Goal: Information Seeking & Learning: Learn about a topic

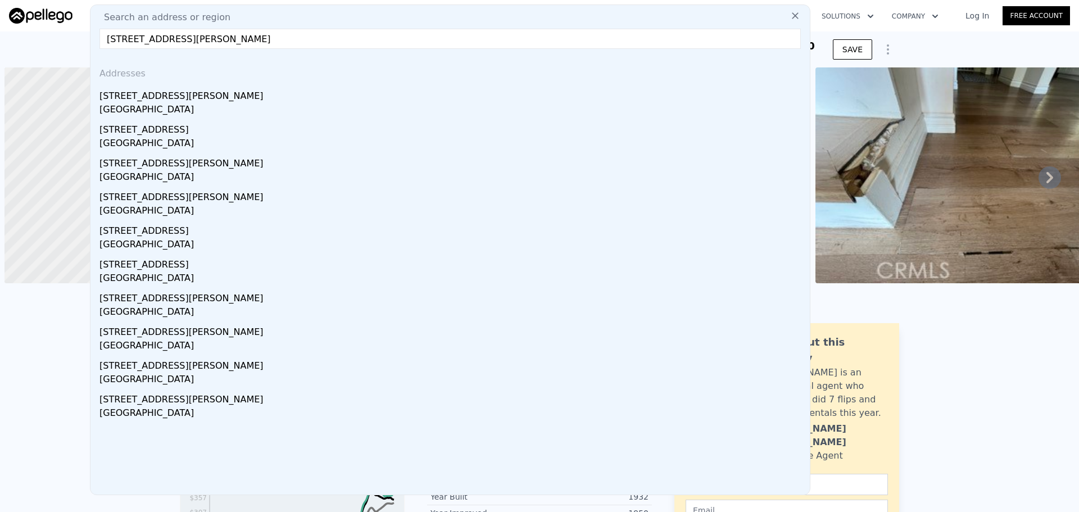
type input "4"
type input "1795"
type input "3349"
type input "4800"
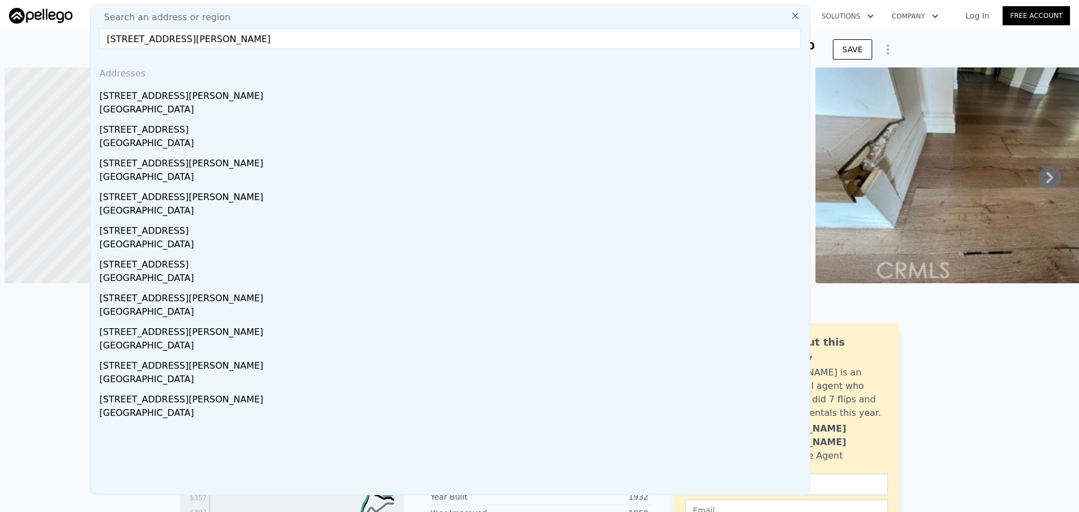
type input "10400"
checkbox input "true"
type input "$ 1,012,000"
type input "$ 601,530"
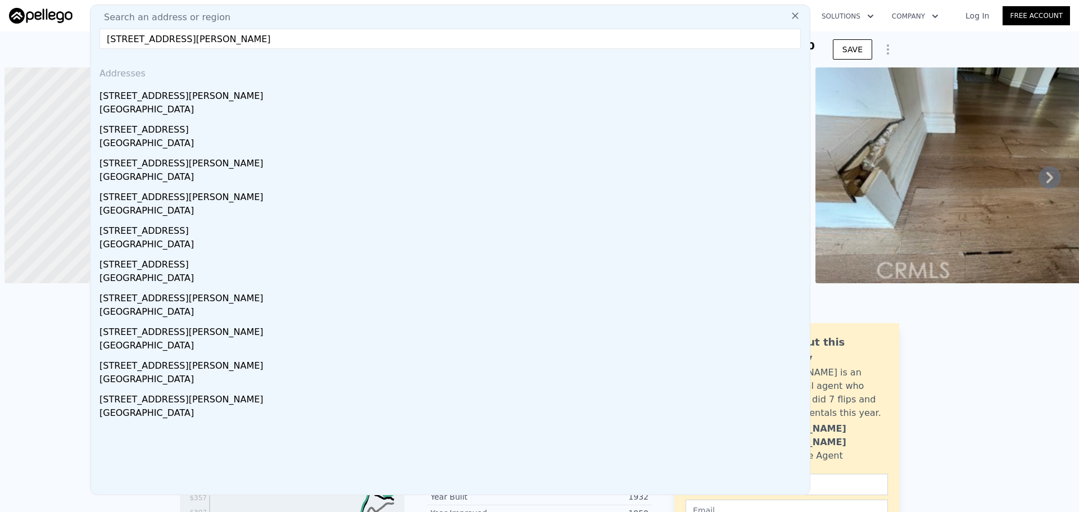
scroll to position [0, 4]
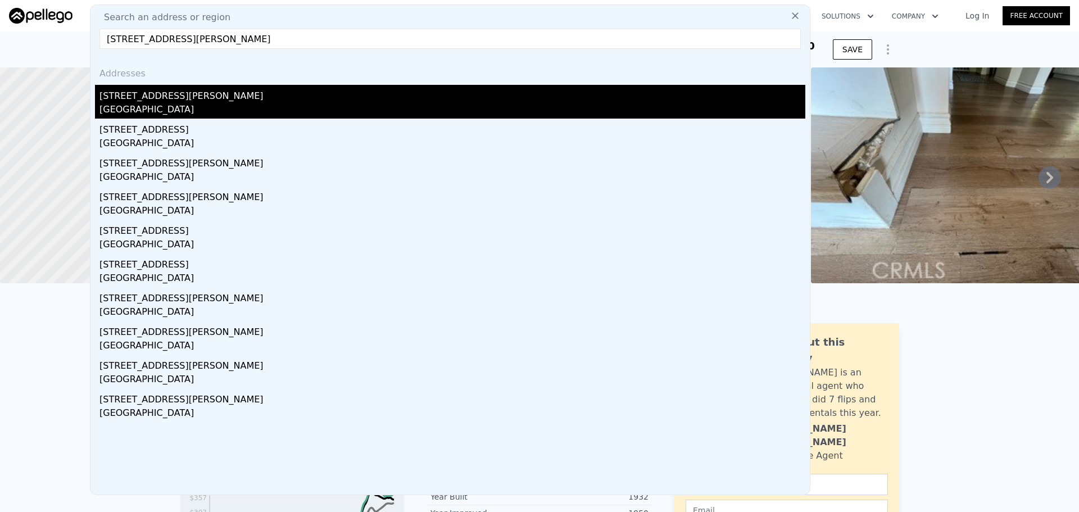
click at [266, 94] on div "[STREET_ADDRESS][PERSON_NAME]" at bounding box center [452, 94] width 706 height 18
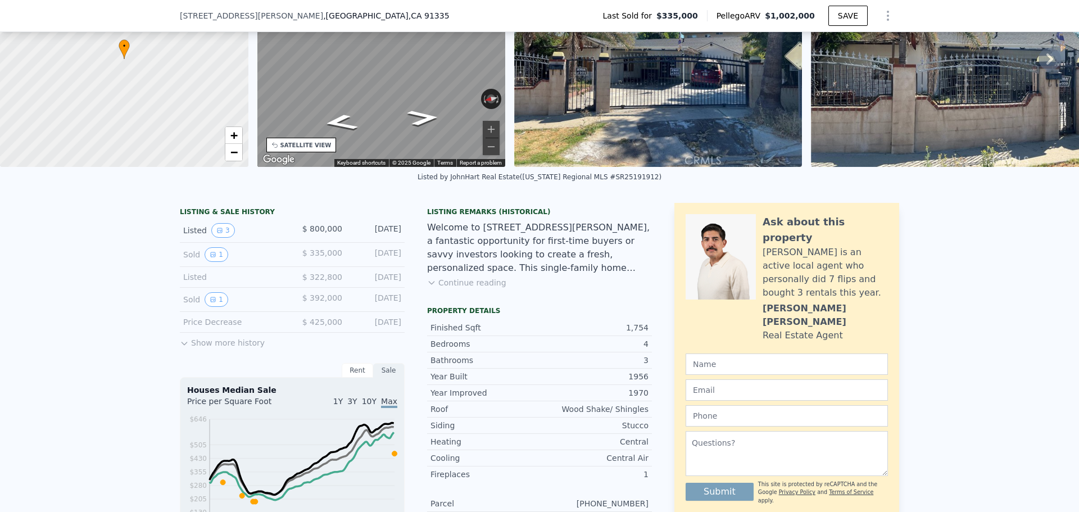
scroll to position [277, 0]
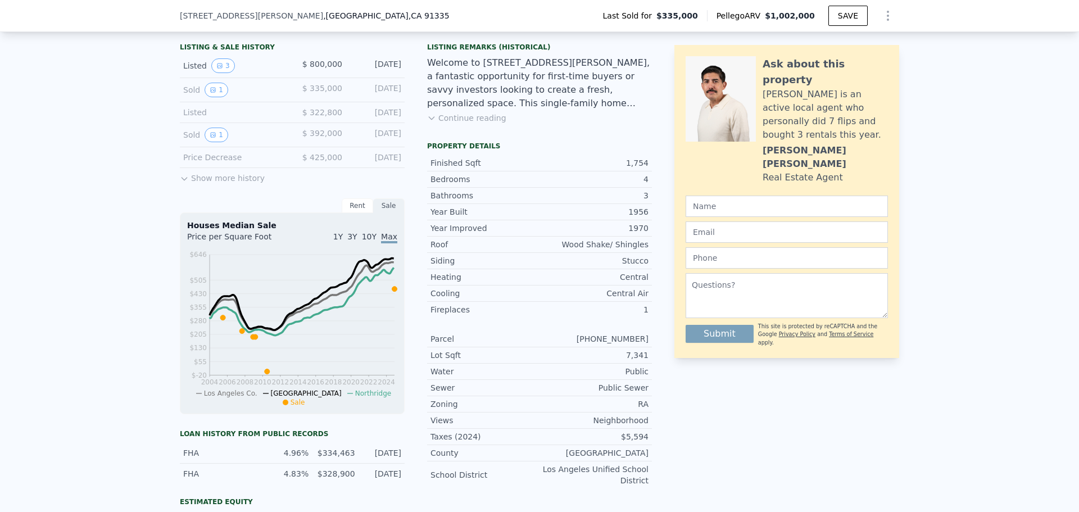
click at [467, 124] on button "Continue reading" at bounding box center [466, 117] width 79 height 11
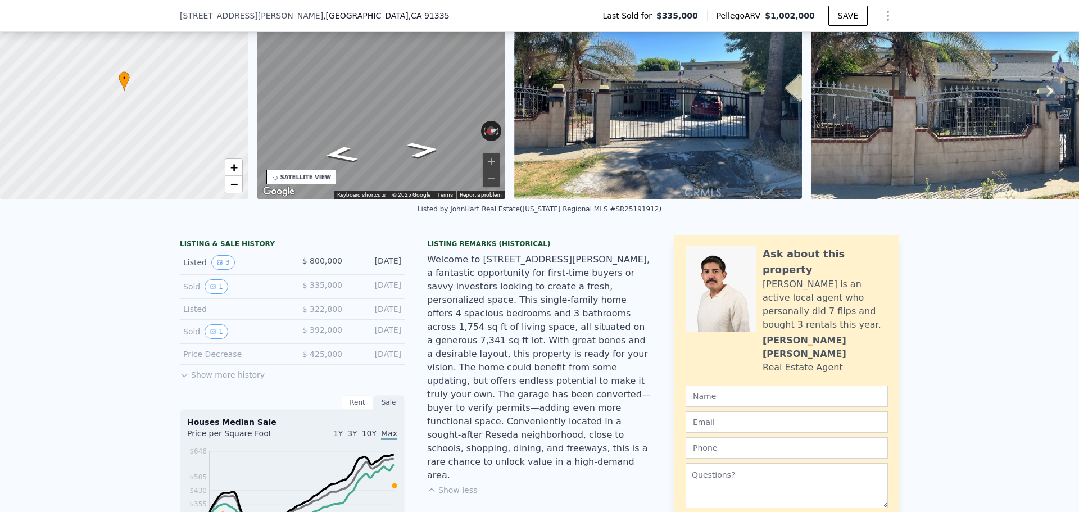
scroll to position [52, 0]
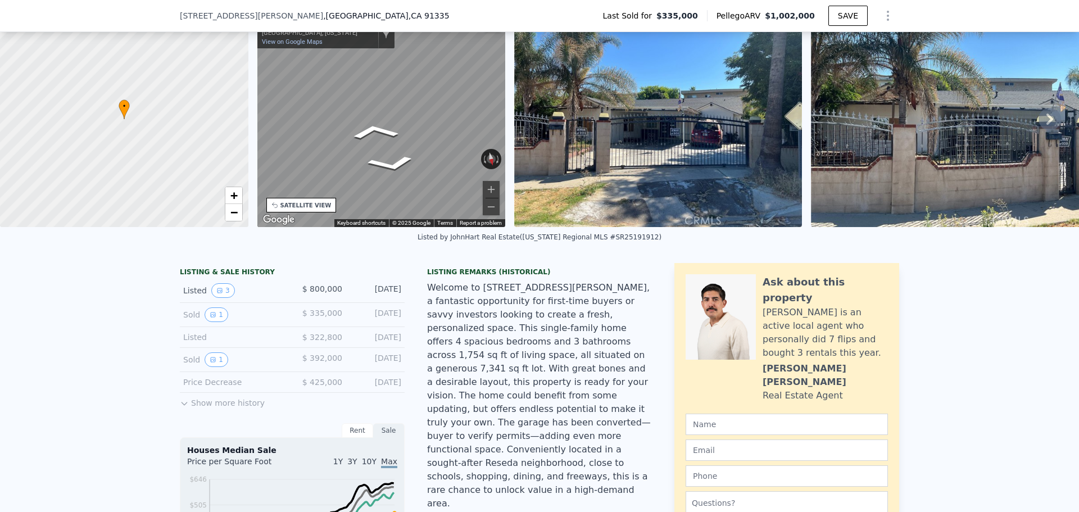
click at [408, 13] on span ", CA 91335" at bounding box center [428, 15] width 41 height 9
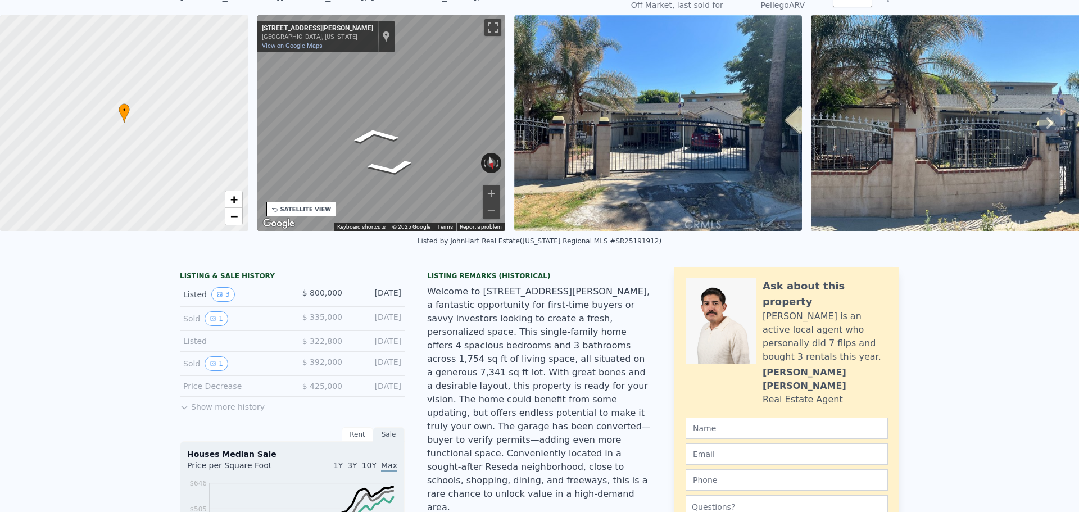
scroll to position [4, 0]
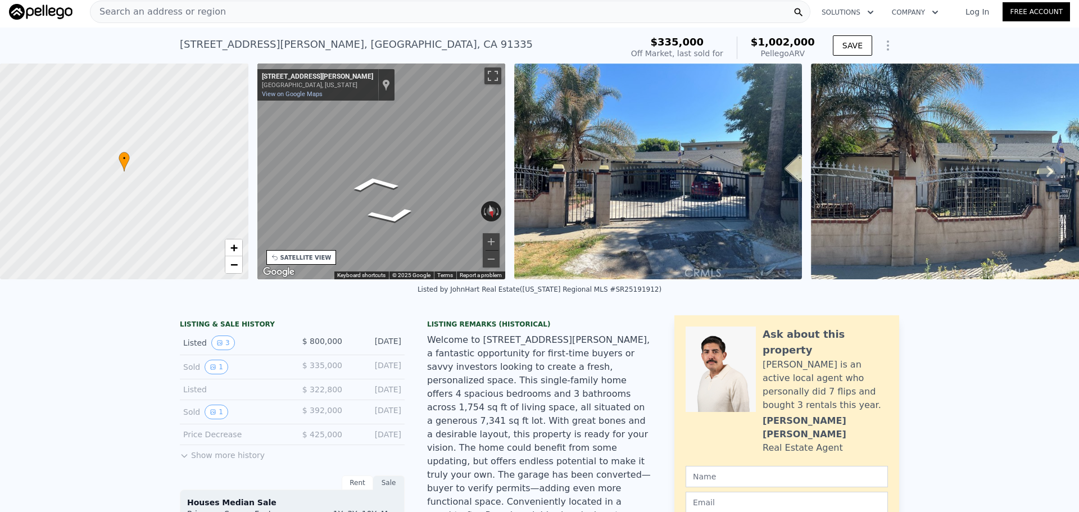
click at [284, 13] on div "Search an address or region" at bounding box center [450, 12] width 720 height 22
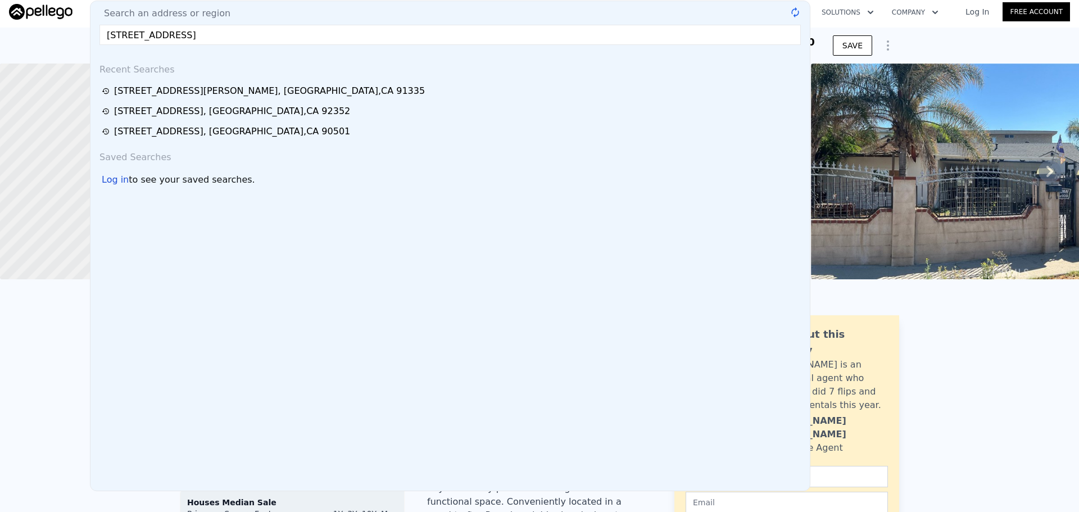
type input "[STREET_ADDRESS]"
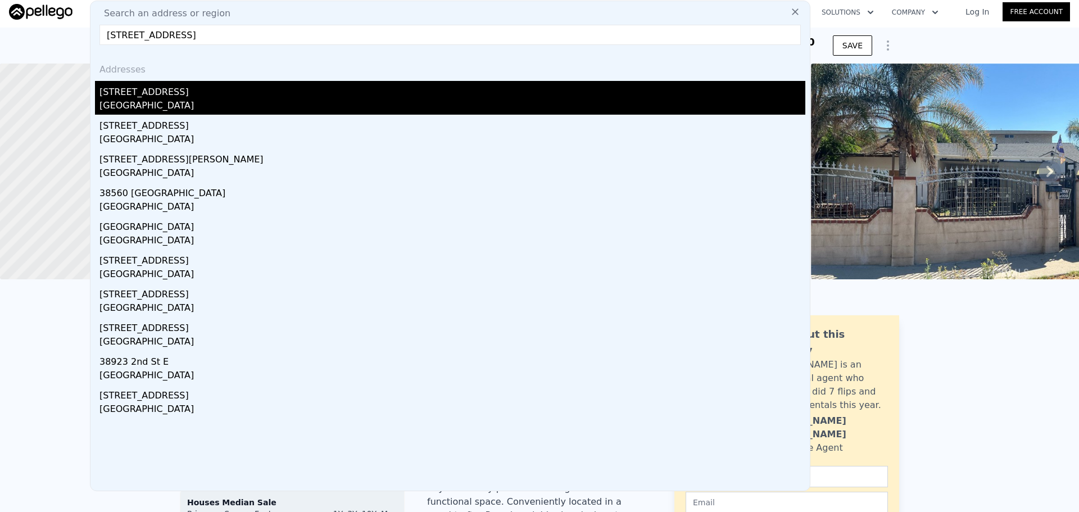
click at [198, 99] on div "[GEOGRAPHIC_DATA]" at bounding box center [452, 107] width 706 height 16
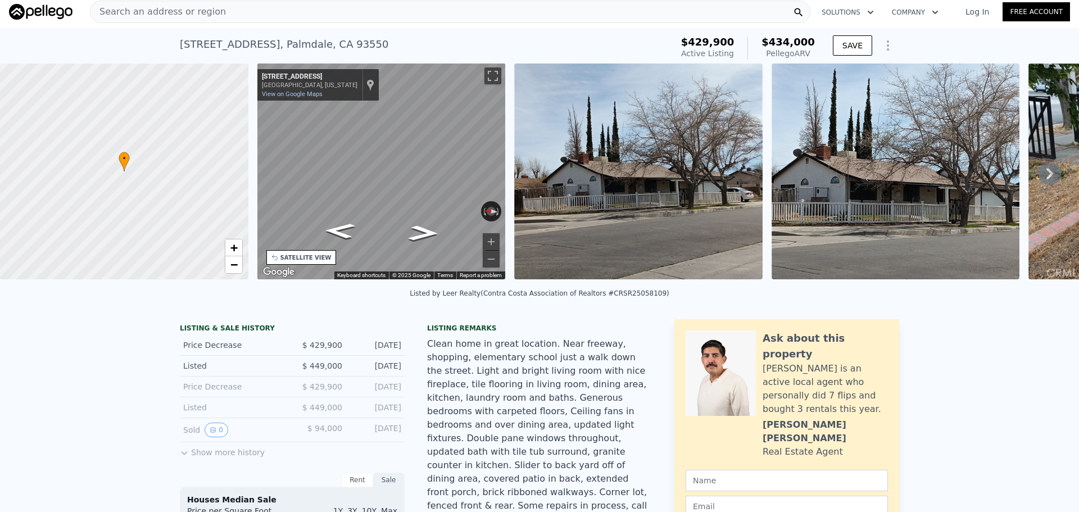
scroll to position [7, 0]
